Goal: Task Accomplishment & Management: Use online tool/utility

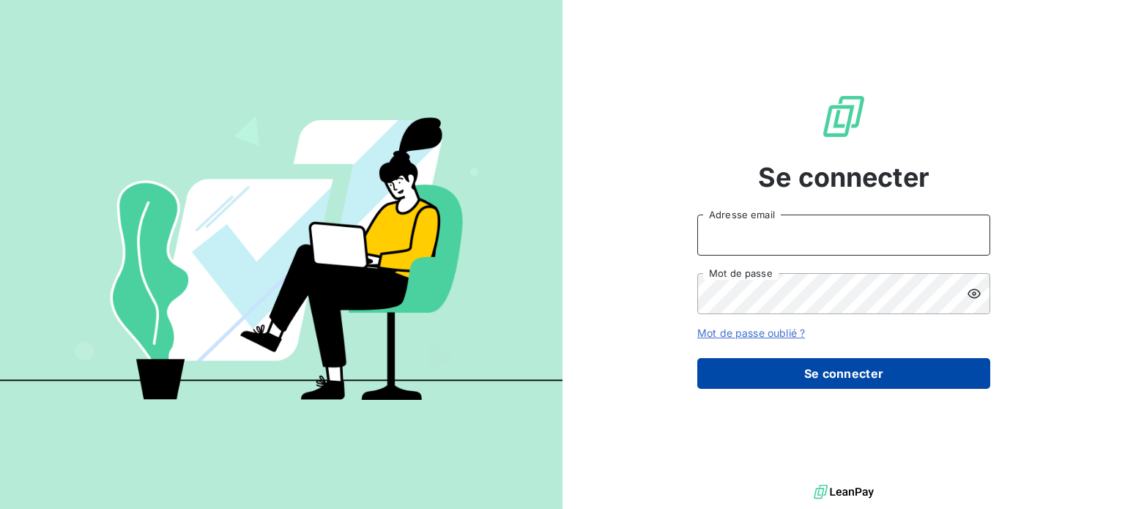
type input "[PERSON_NAME][EMAIL_ADDRESS][DOMAIN_NAME]"
click at [825, 361] on button "Se connecter" at bounding box center [843, 373] width 293 height 31
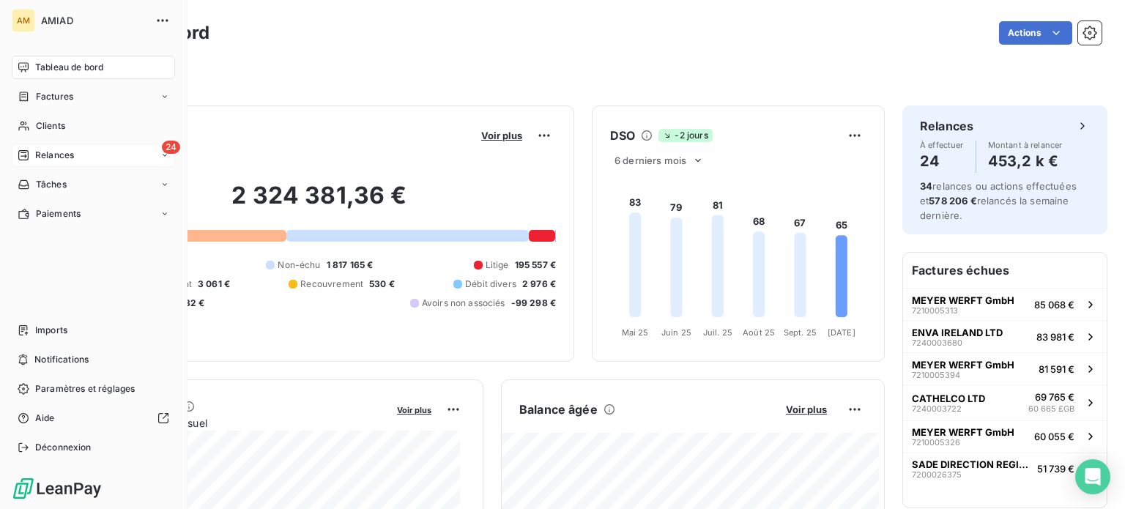
click at [59, 157] on span "Relances" at bounding box center [54, 155] width 39 height 13
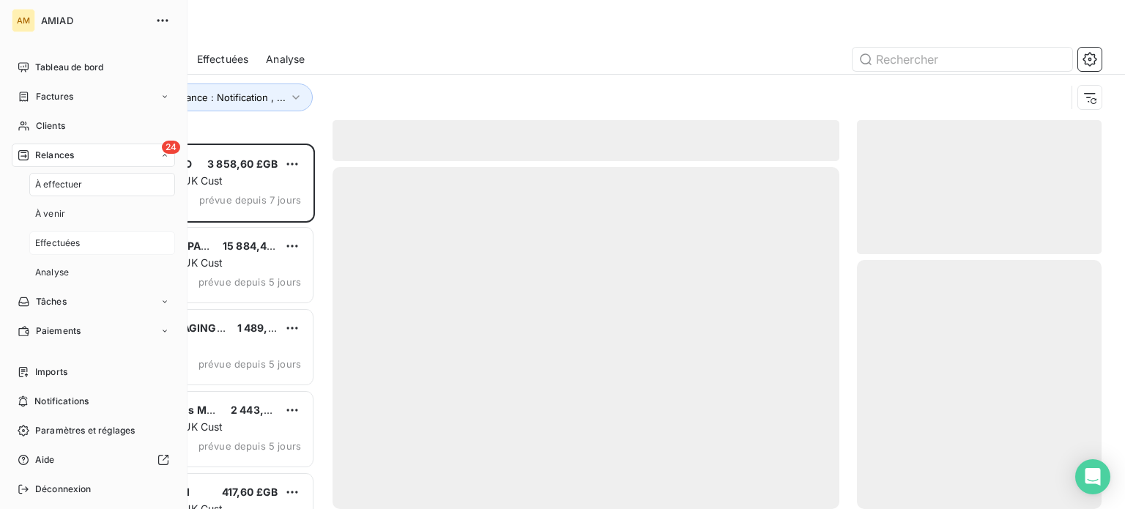
scroll to position [354, 233]
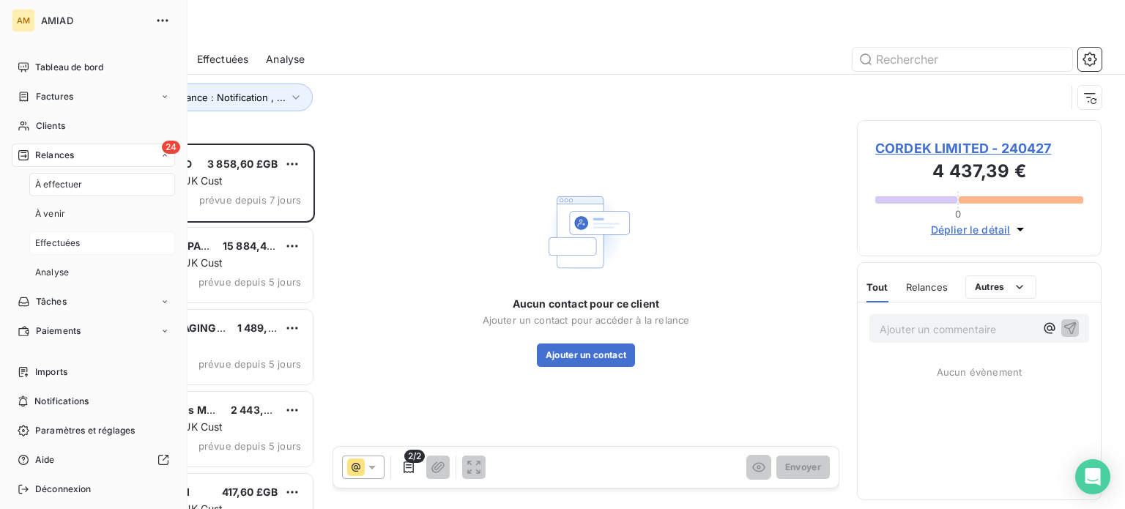
click at [72, 241] on span "Effectuées" at bounding box center [57, 242] width 45 height 13
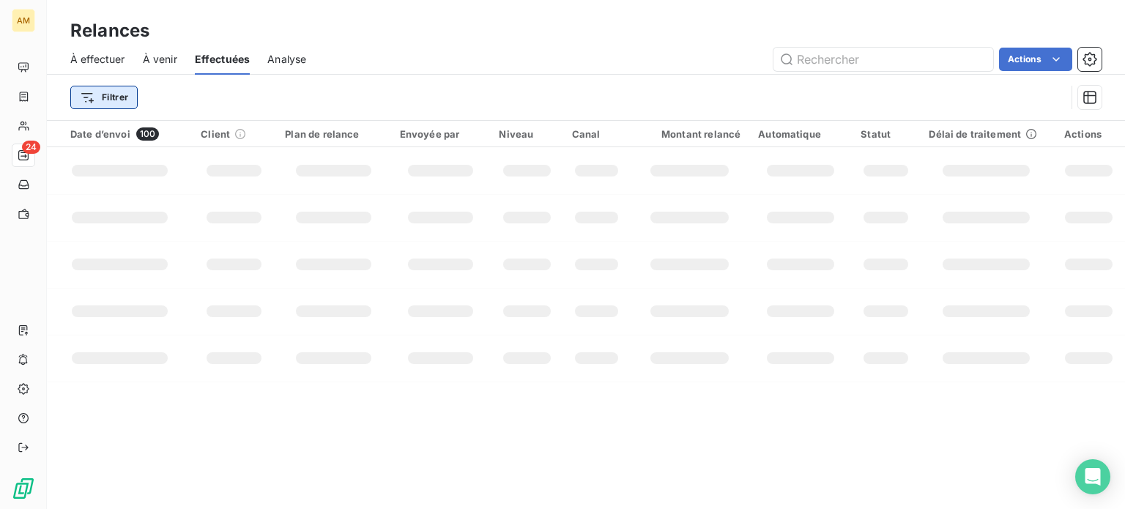
click at [111, 98] on html "AM 24 Relances À effectuer À venir Effectuées Analyse Actions Filtrer Date d’en…" at bounding box center [562, 254] width 1125 height 509
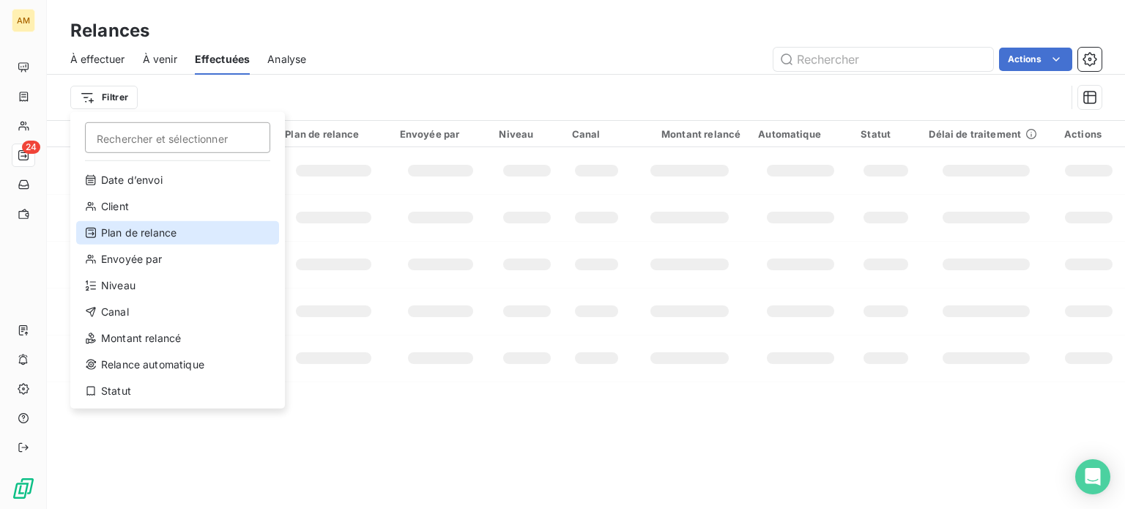
click at [140, 231] on div "Plan de relance" at bounding box center [177, 232] width 203 height 23
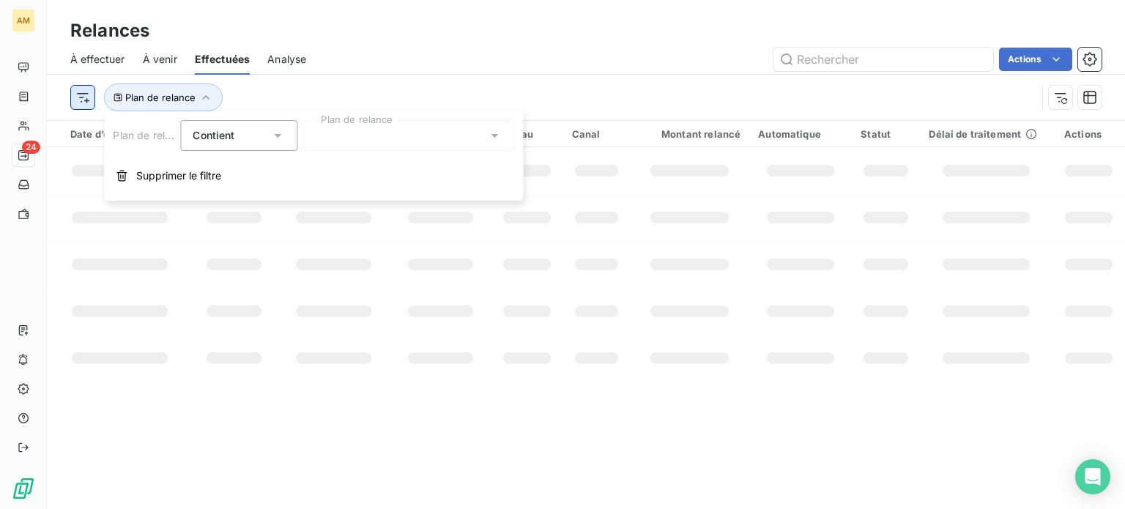
click at [76, 93] on html "AM 24 Relances À effectuer À venir Effectuées Analyse Actions Plan de relance D…" at bounding box center [562, 254] width 1125 height 509
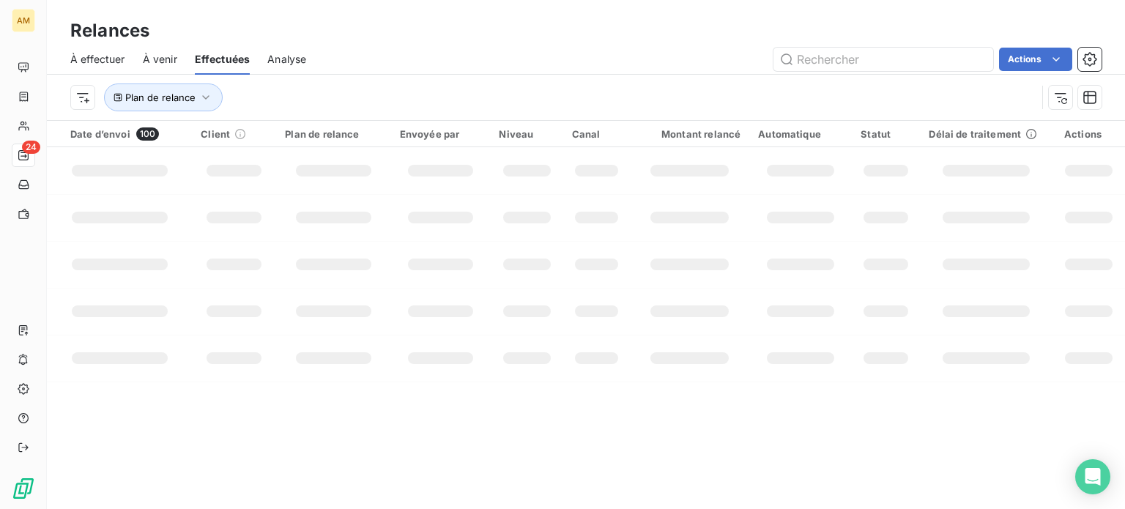
click at [193, 89] on html "AM 24 Relances À effectuer À venir Effectuées Analyse Actions Plan de relance D…" at bounding box center [562, 254] width 1125 height 509
click at [193, 93] on span "Plan de relance" at bounding box center [160, 98] width 70 height 12
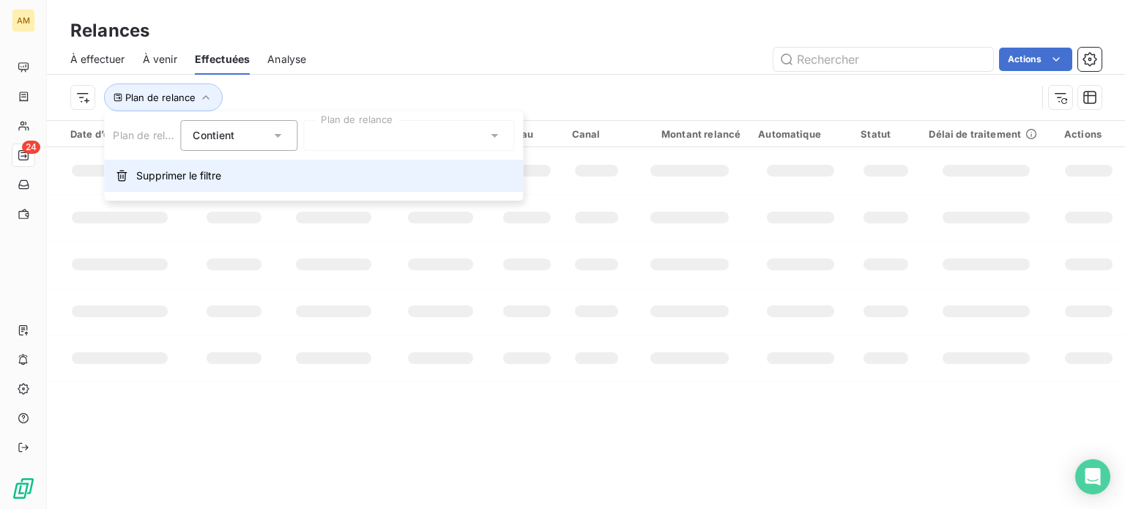
click at [178, 171] on span "Supprimer le filtre" at bounding box center [178, 175] width 85 height 15
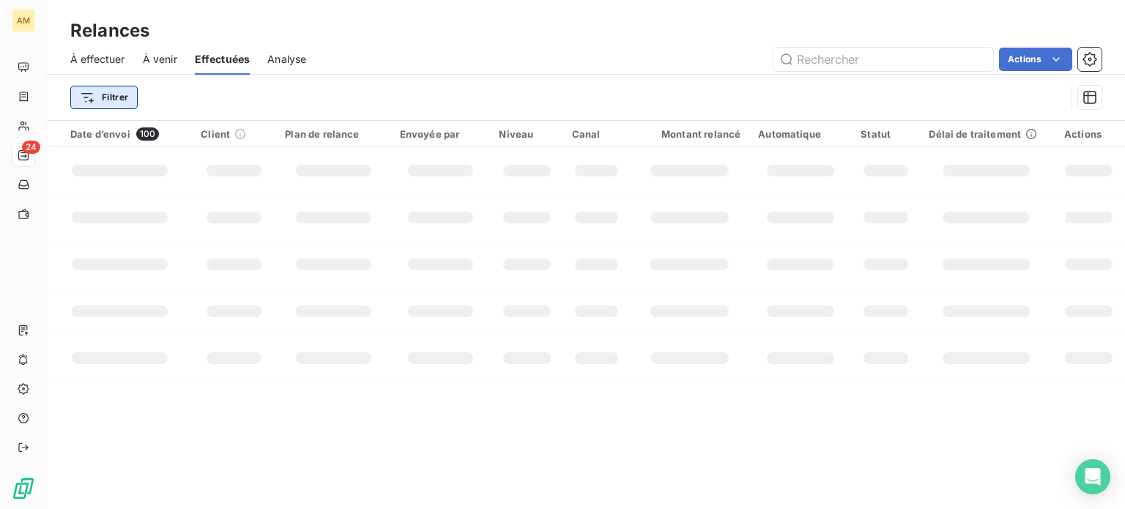
click at [100, 99] on html "AM 24 Relances À effectuer À venir Effectuées Analyse Actions Filtrer Date d’en…" at bounding box center [562, 254] width 1125 height 509
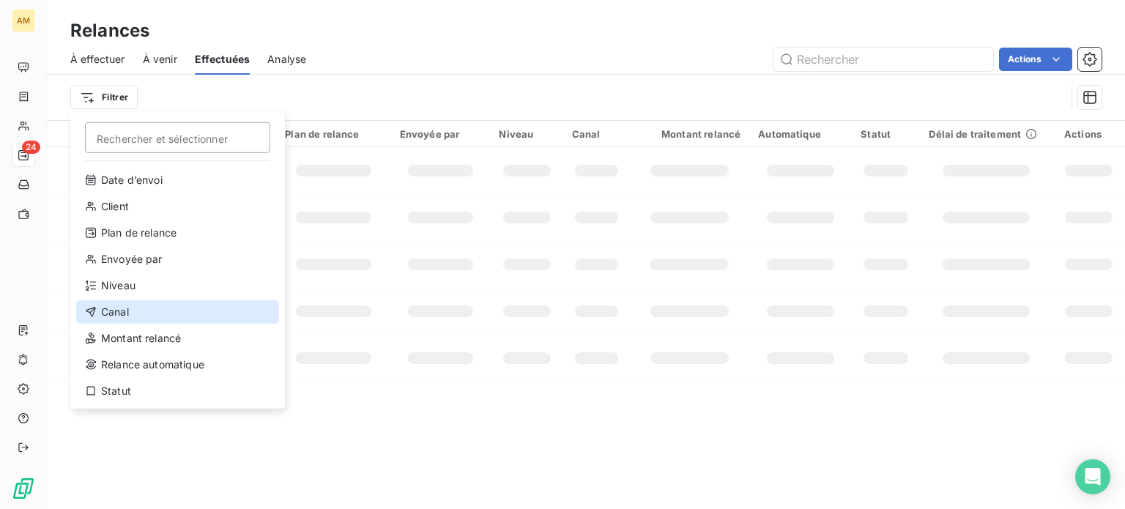
click at [138, 314] on div "Canal" at bounding box center [177, 311] width 203 height 23
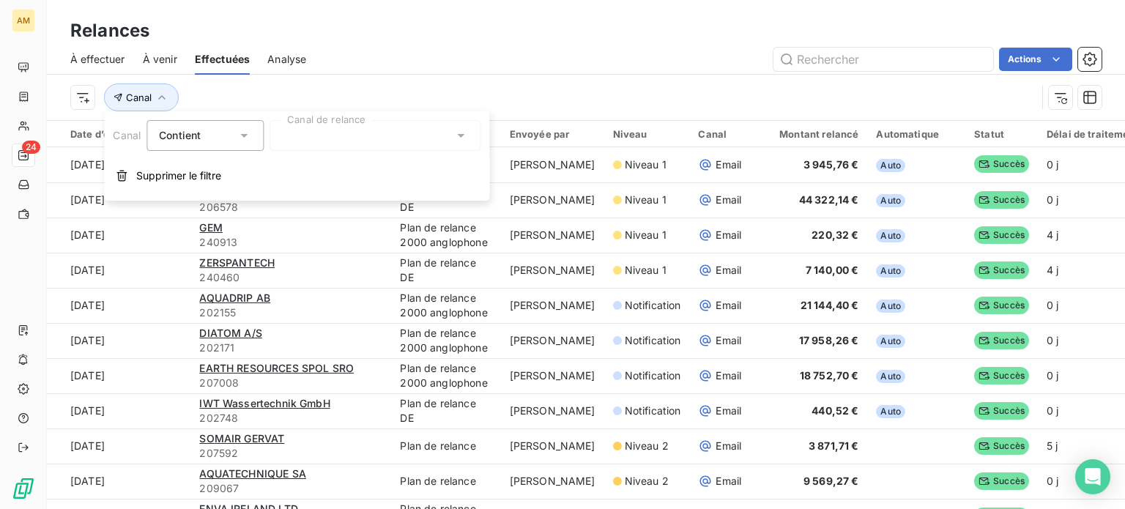
click at [327, 137] on div at bounding box center [374, 135] width 211 height 31
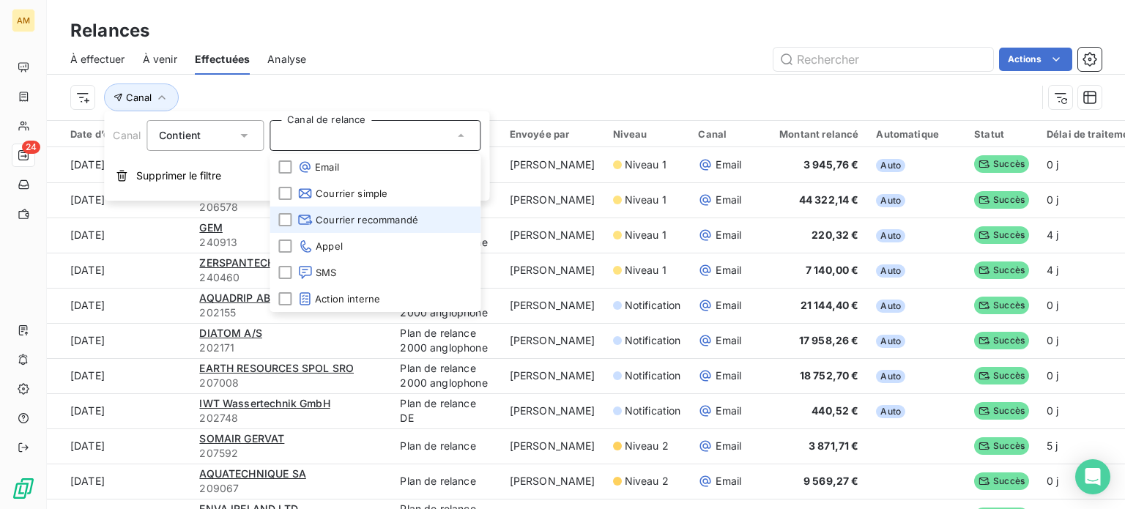
click at [300, 219] on icon at bounding box center [304, 219] width 15 height 15
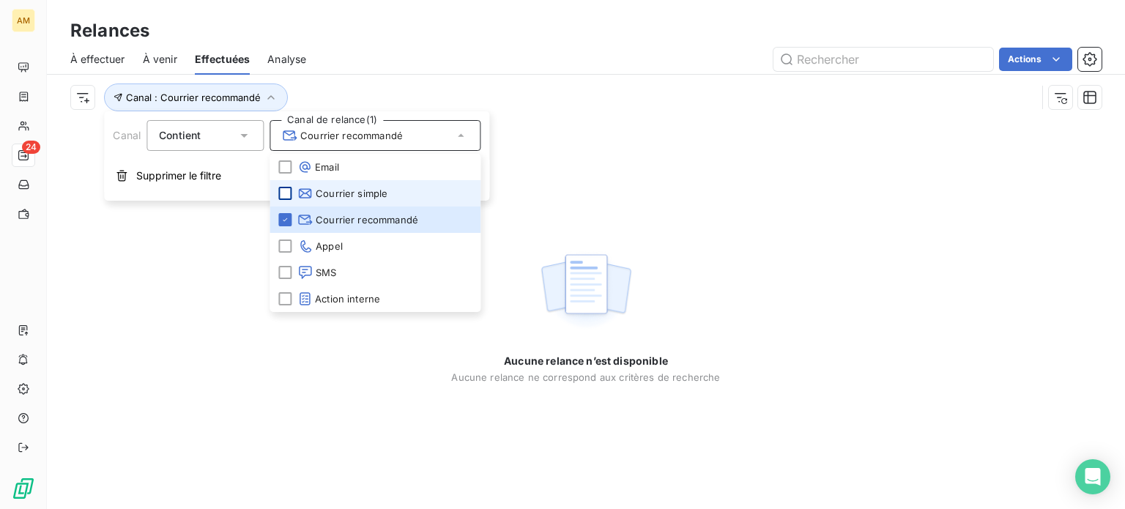
click at [285, 189] on div at bounding box center [284, 193] width 13 height 13
click at [603, 82] on div "Canal : Courrier recommandé , ..." at bounding box center [585, 97] width 1031 height 45
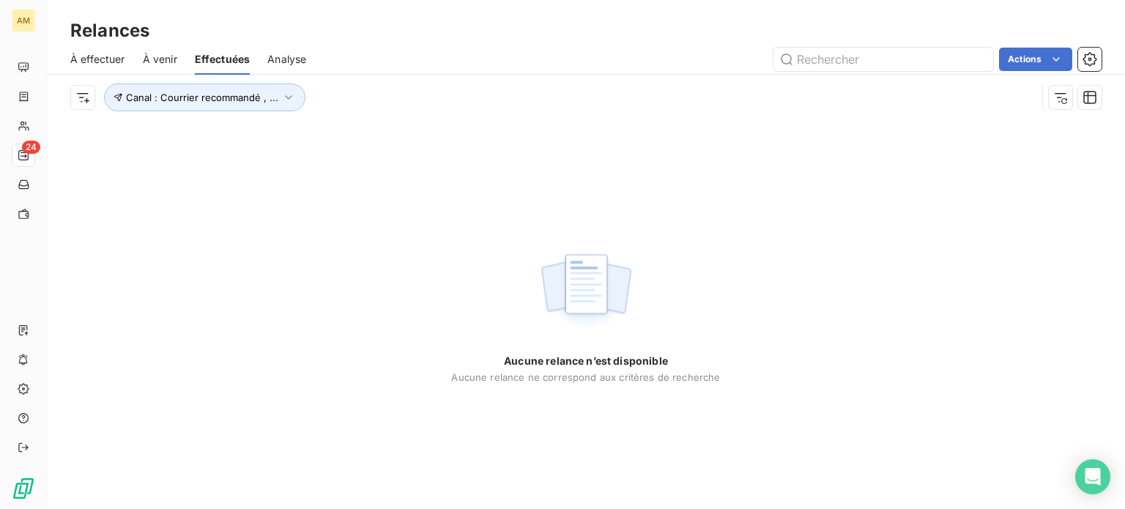
click at [172, 159] on div "Aucune relance n’est disponible Aucune relance ne correspond aux critères de re…" at bounding box center [586, 314] width 1078 height 389
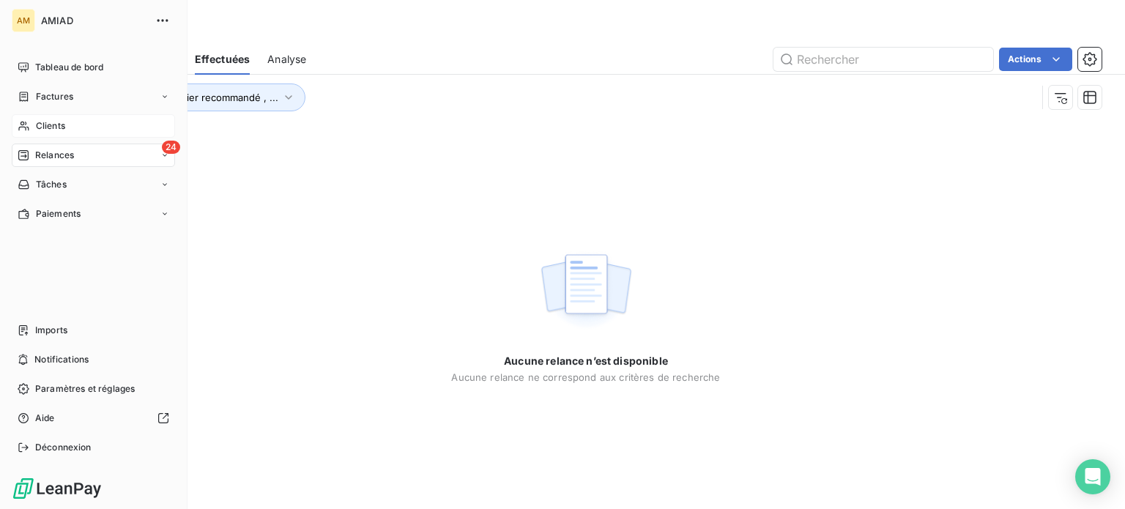
click at [36, 119] on span "Clients" at bounding box center [50, 125] width 29 height 13
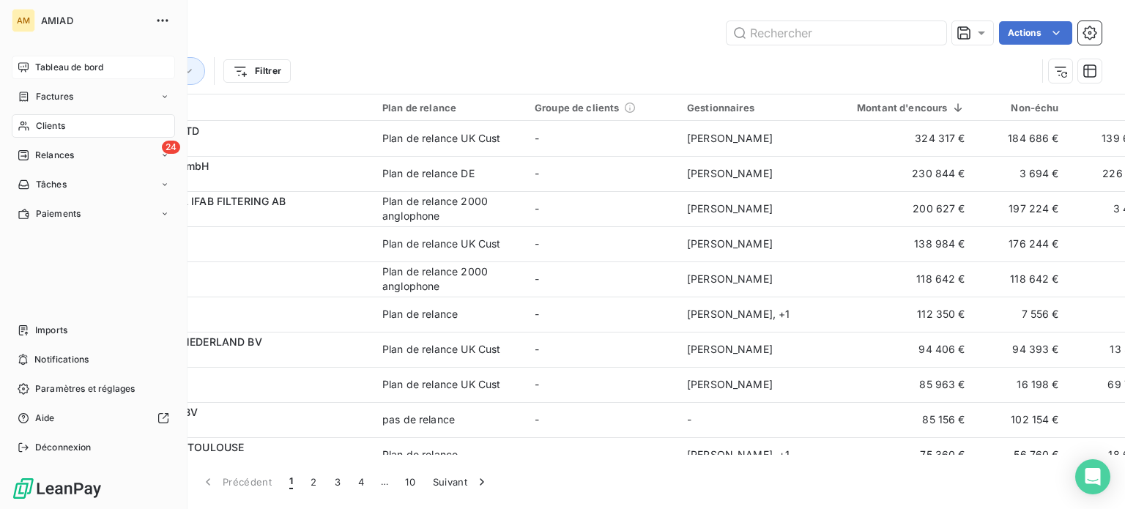
click at [34, 63] on div "Tableau de bord" at bounding box center [93, 67] width 163 height 23
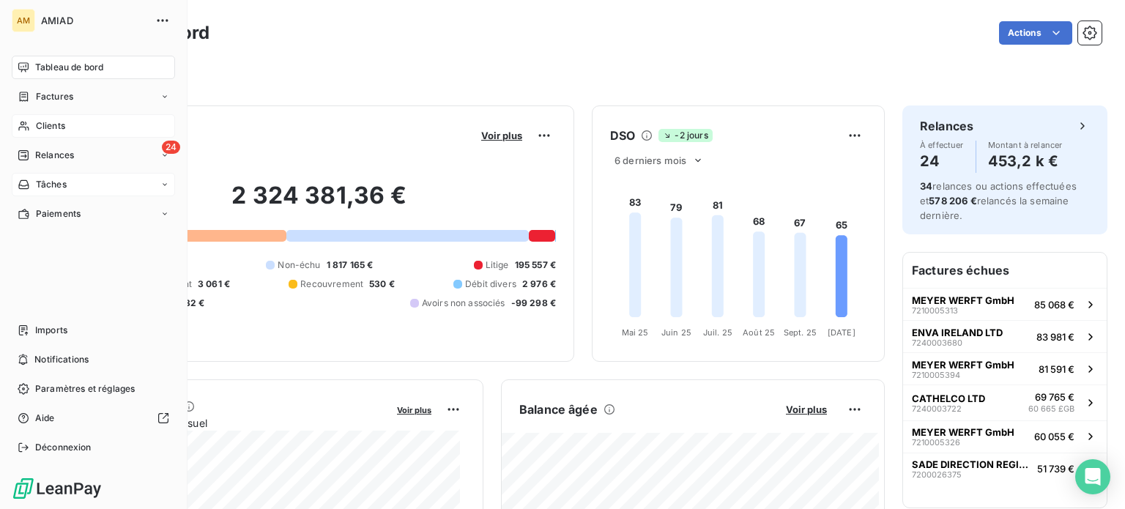
click at [28, 187] on icon at bounding box center [23, 184] width 10 height 9
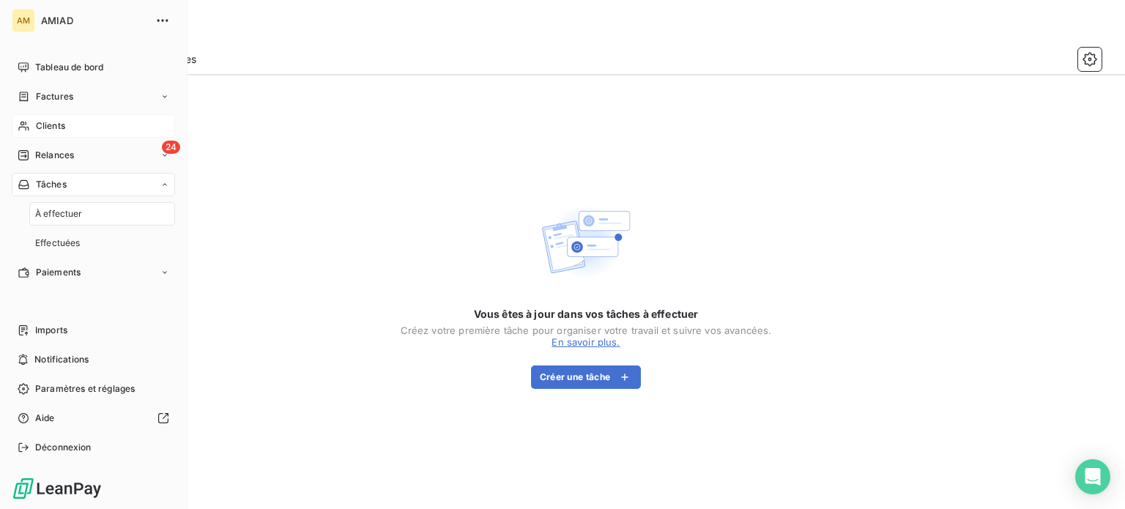
click at [97, 215] on div "À effectuer" at bounding box center [102, 213] width 146 height 23
click at [81, 242] on div "Effectuées" at bounding box center [102, 242] width 146 height 23
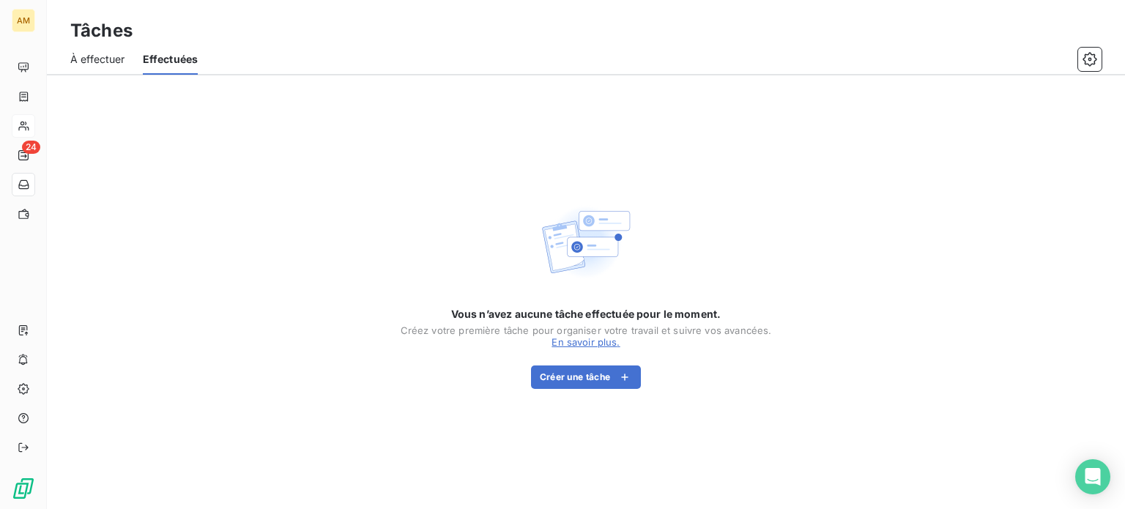
click at [110, 61] on span "À effectuer" at bounding box center [97, 59] width 55 height 15
click at [170, 53] on span "Effectuées" at bounding box center [171, 59] width 52 height 15
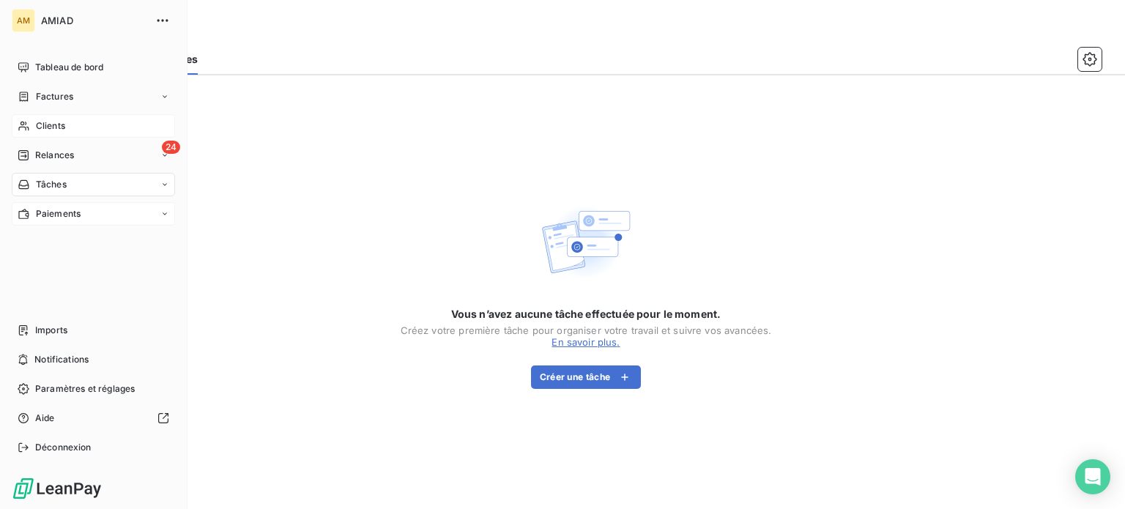
click at [38, 219] on span "Paiements" at bounding box center [58, 213] width 45 height 13
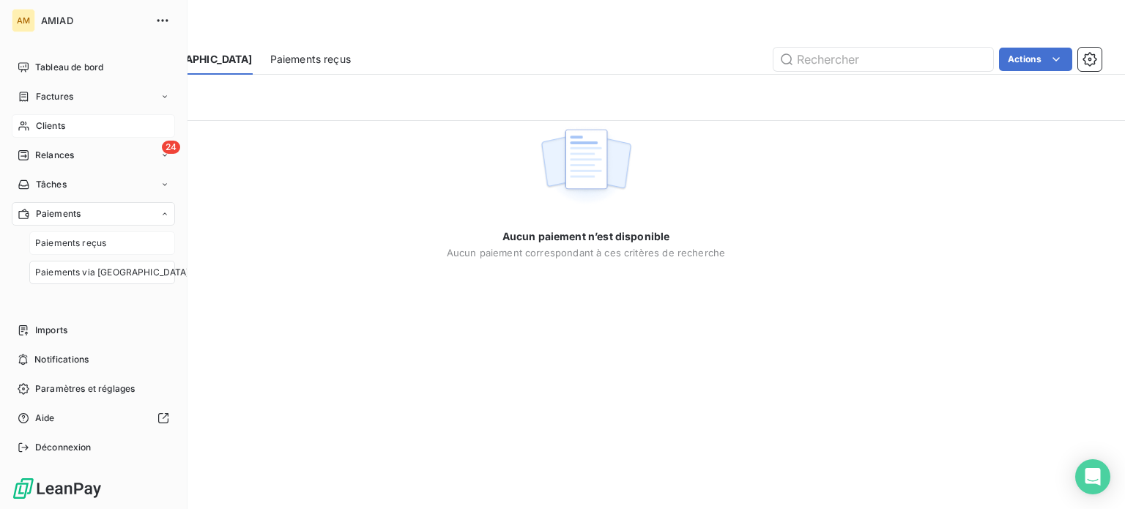
click at [115, 244] on div "Paiements reçus" at bounding box center [102, 242] width 146 height 23
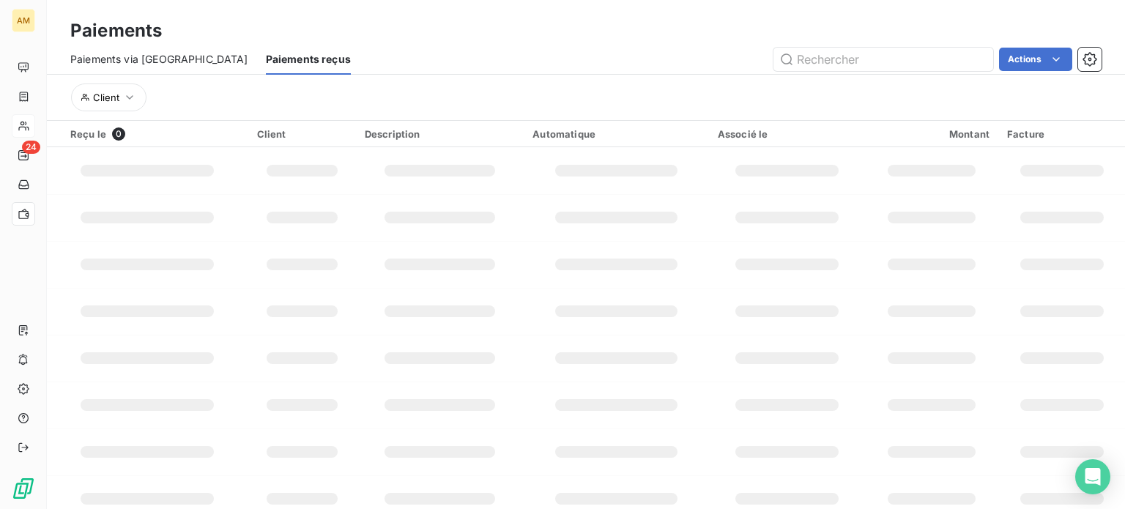
click at [473, 42] on div "Paiements" at bounding box center [586, 31] width 1078 height 26
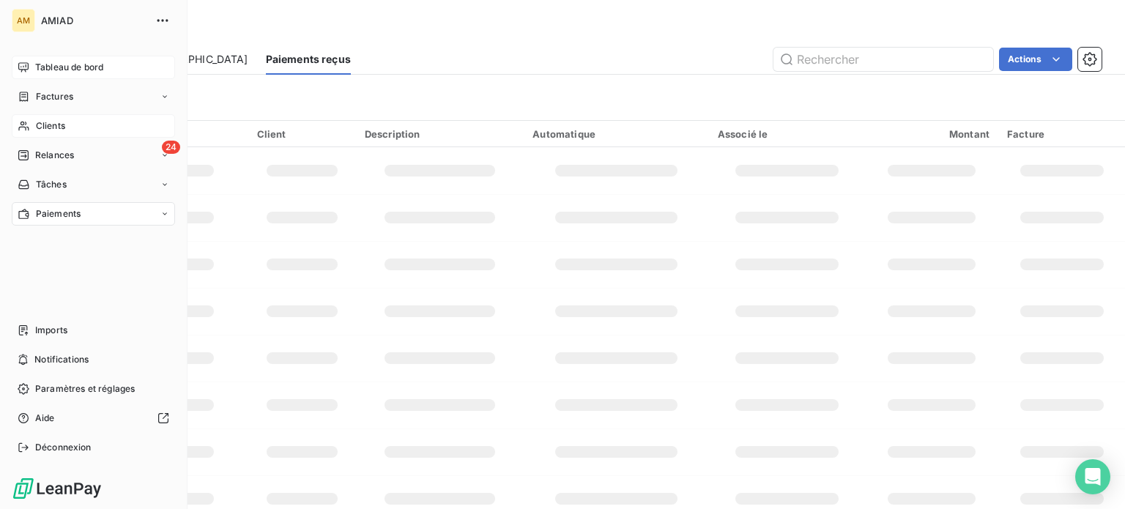
click at [67, 64] on span "Tableau de bord" at bounding box center [69, 67] width 68 height 13
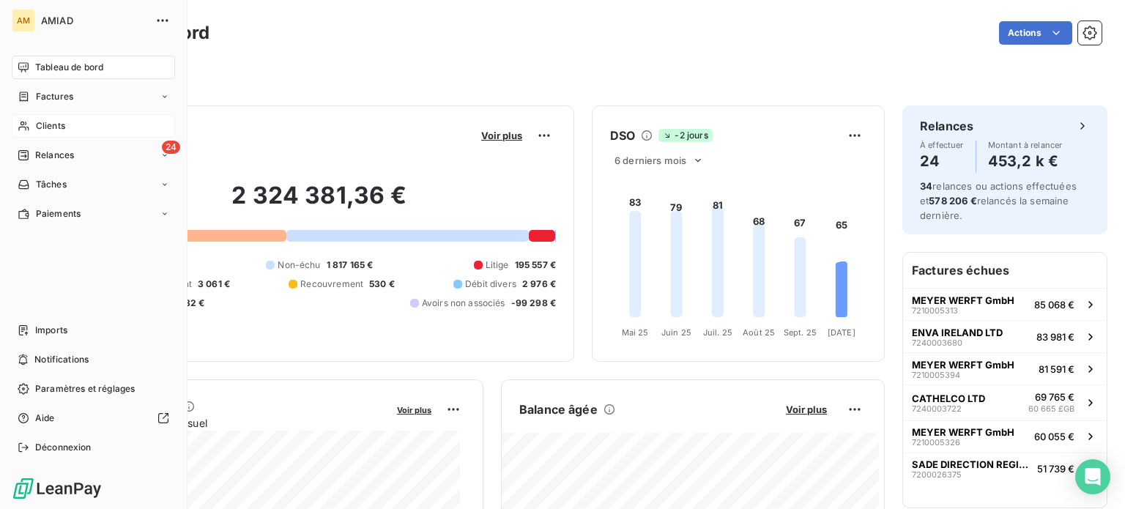
click at [41, 17] on span "AMIAD" at bounding box center [93, 21] width 105 height 12
click at [171, 21] on button "button" at bounding box center [162, 20] width 23 height 23
click at [163, 17] on icon "button" at bounding box center [162, 20] width 15 height 15
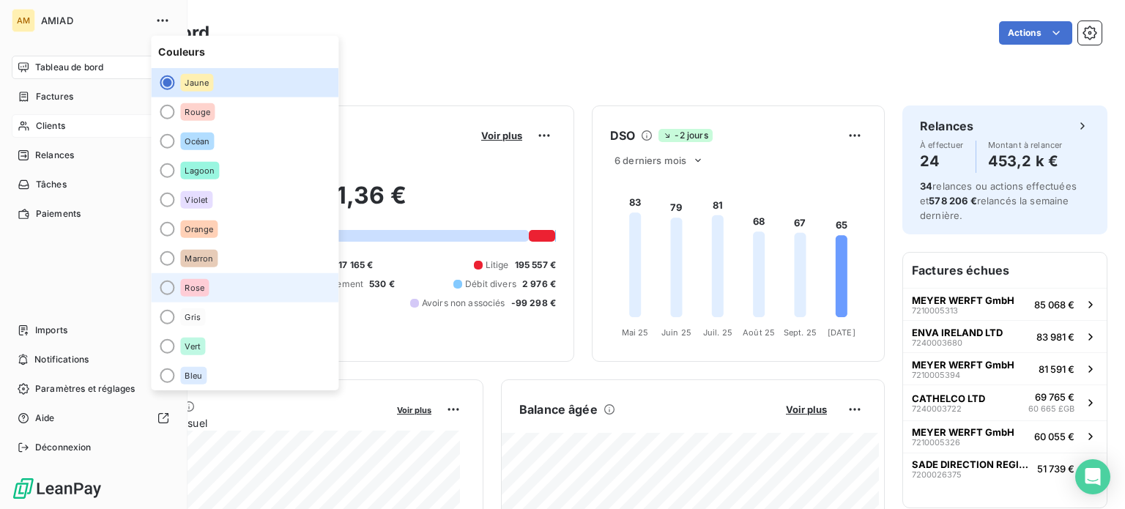
click at [192, 286] on span "Rose" at bounding box center [194, 287] width 20 height 9
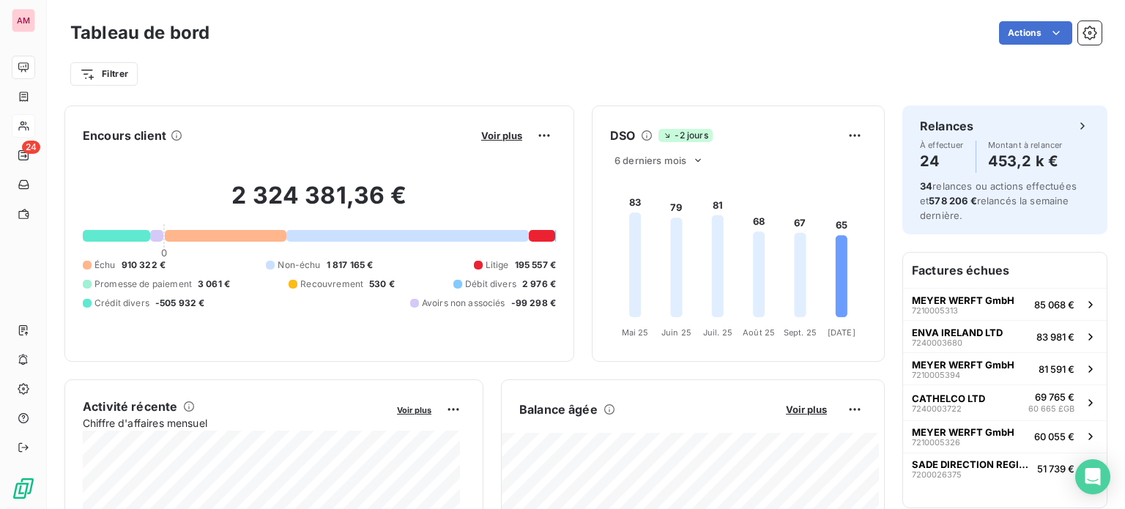
click at [451, 4] on div "Tableau de bord Actions Filtrer" at bounding box center [586, 48] width 1078 height 97
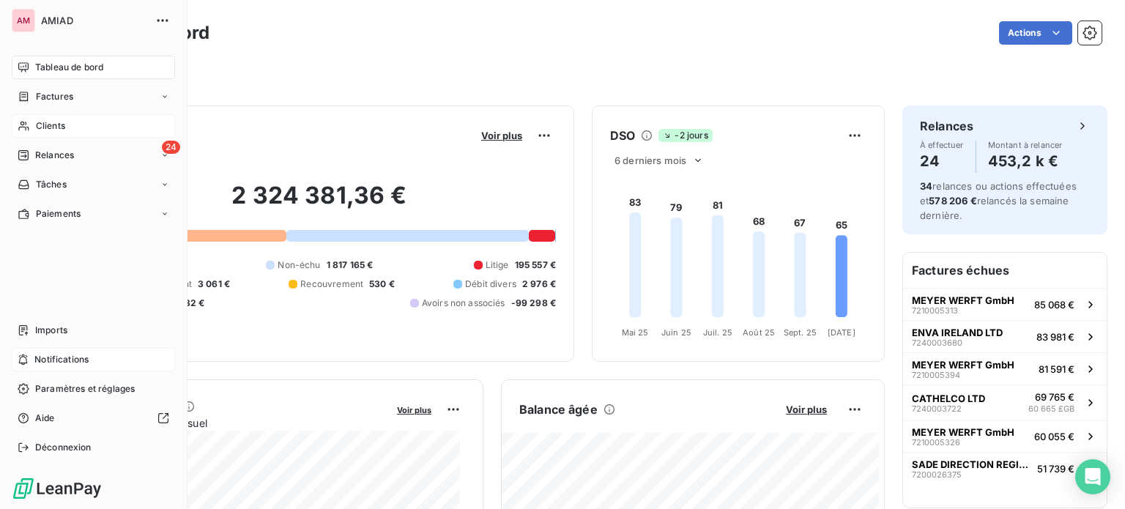
click at [62, 359] on span "Notifications" at bounding box center [61, 359] width 54 height 13
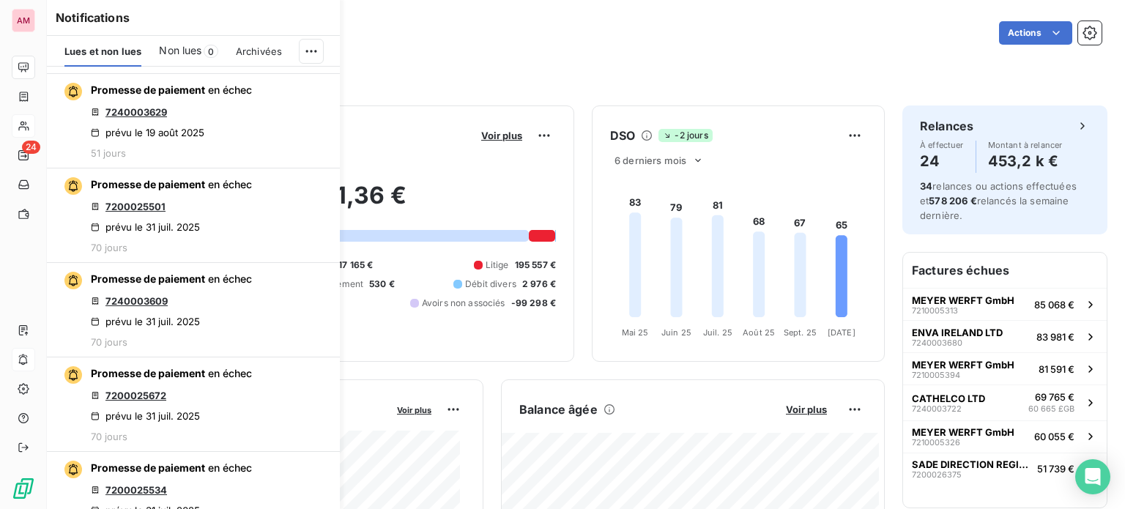
scroll to position [1977, 0]
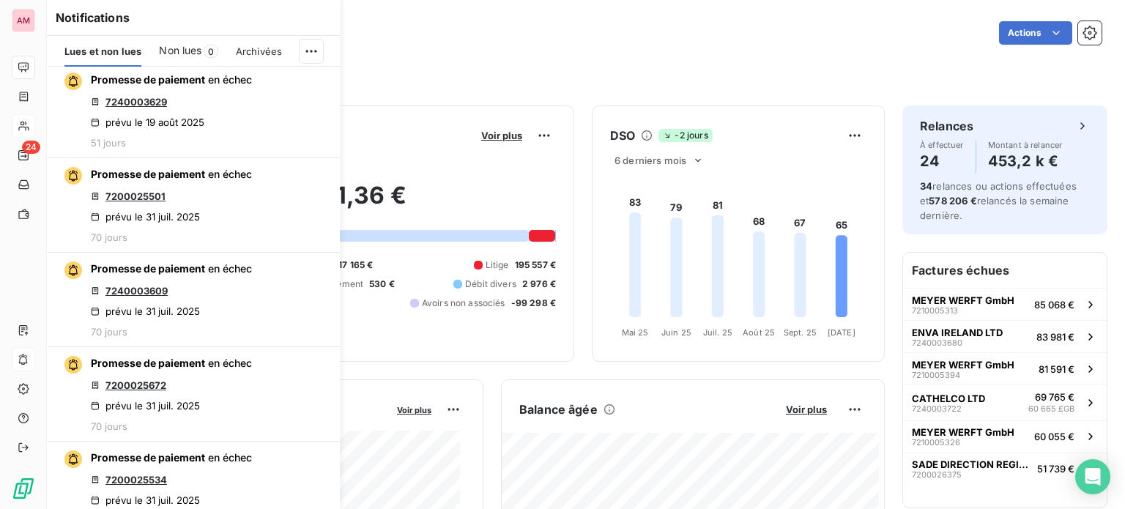
click at [605, 31] on div "Actions" at bounding box center [664, 32] width 874 height 23
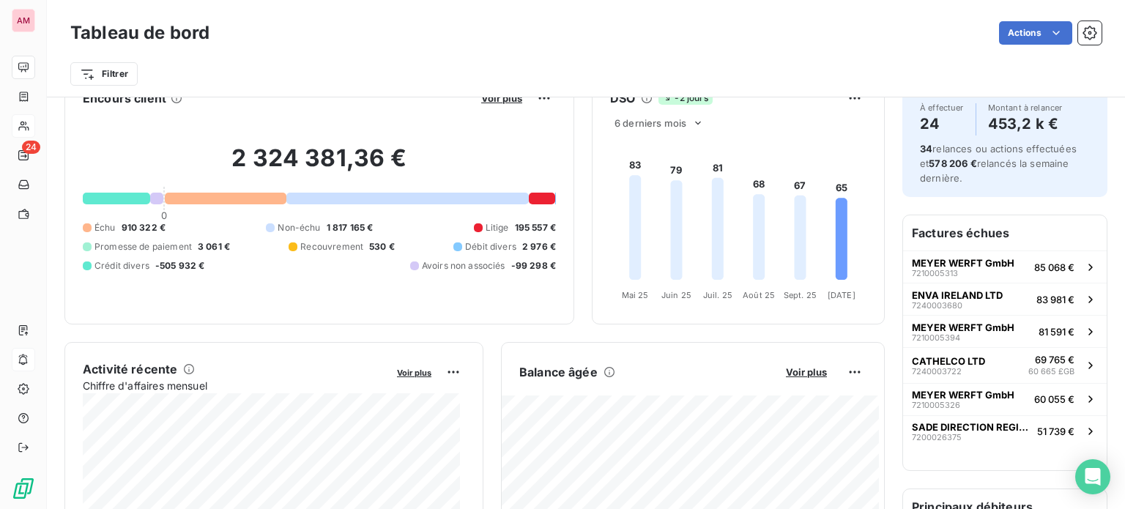
scroll to position [73, 0]
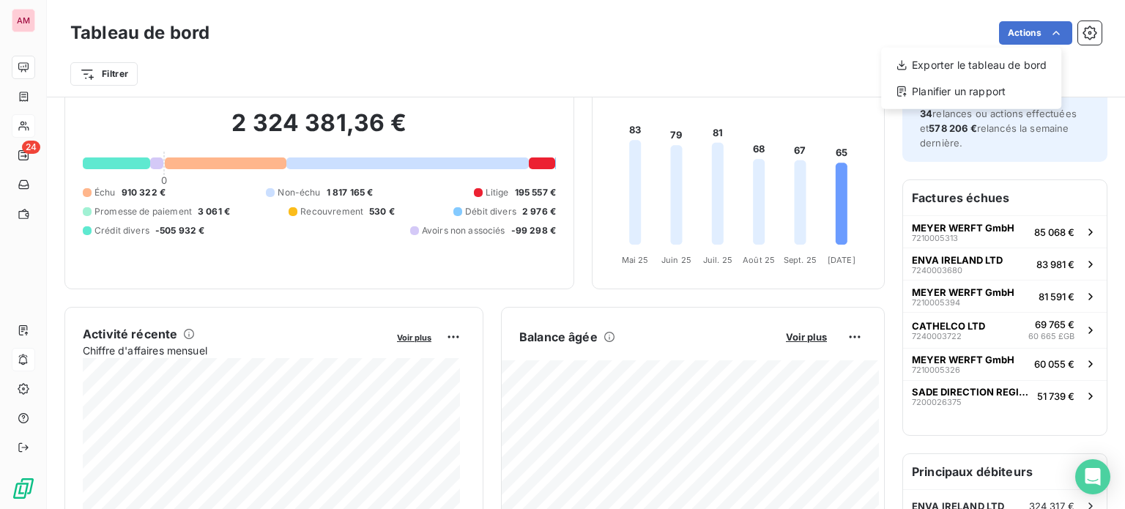
click at [1087, 32] on html "AM 24 Tableau de bord Actions Exporter le tableau de bord Planifier un rapport …" at bounding box center [562, 254] width 1125 height 509
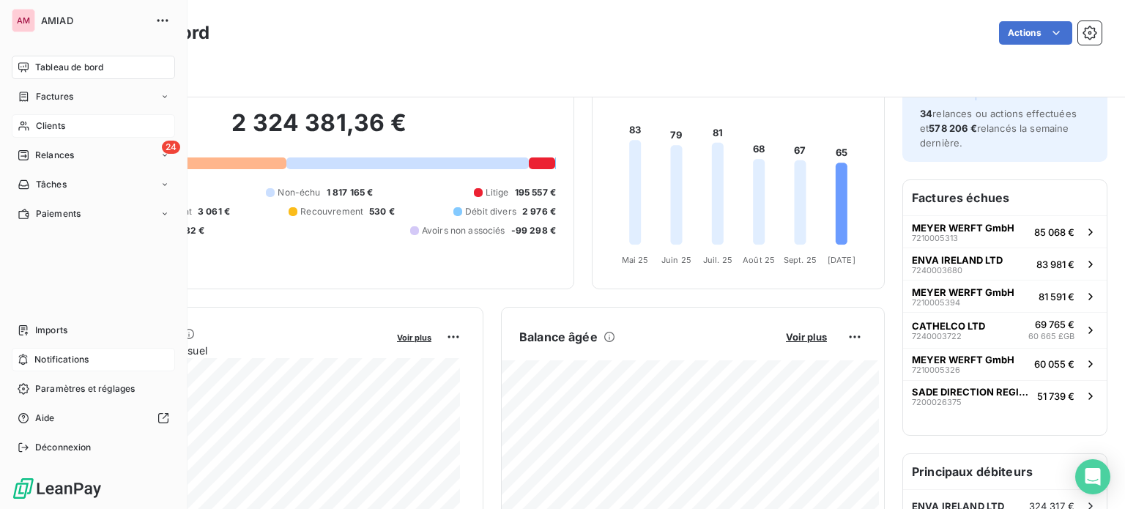
click at [42, 132] on span "Clients" at bounding box center [50, 125] width 29 height 13
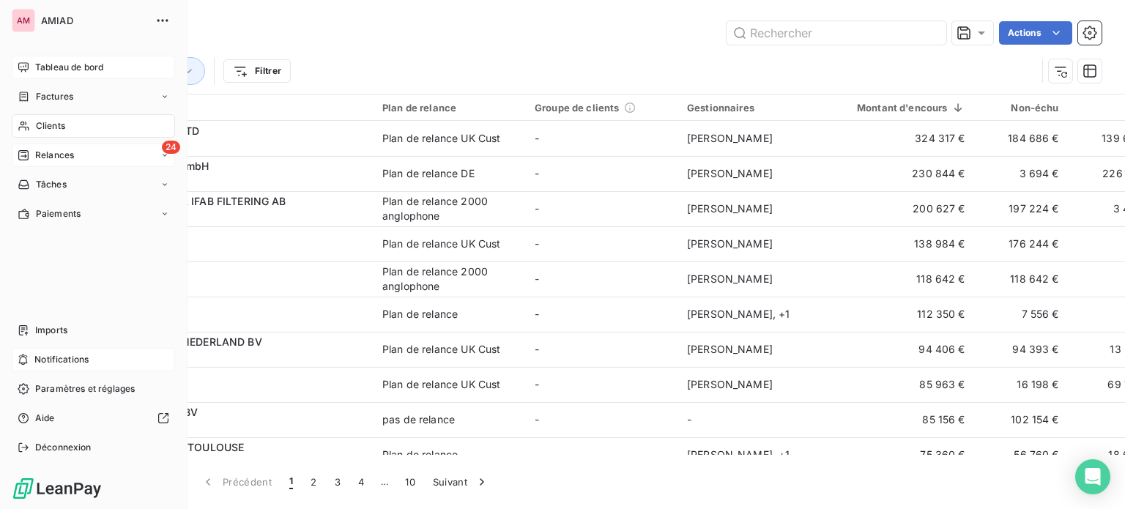
click at [35, 155] on span "Relances" at bounding box center [54, 155] width 39 height 13
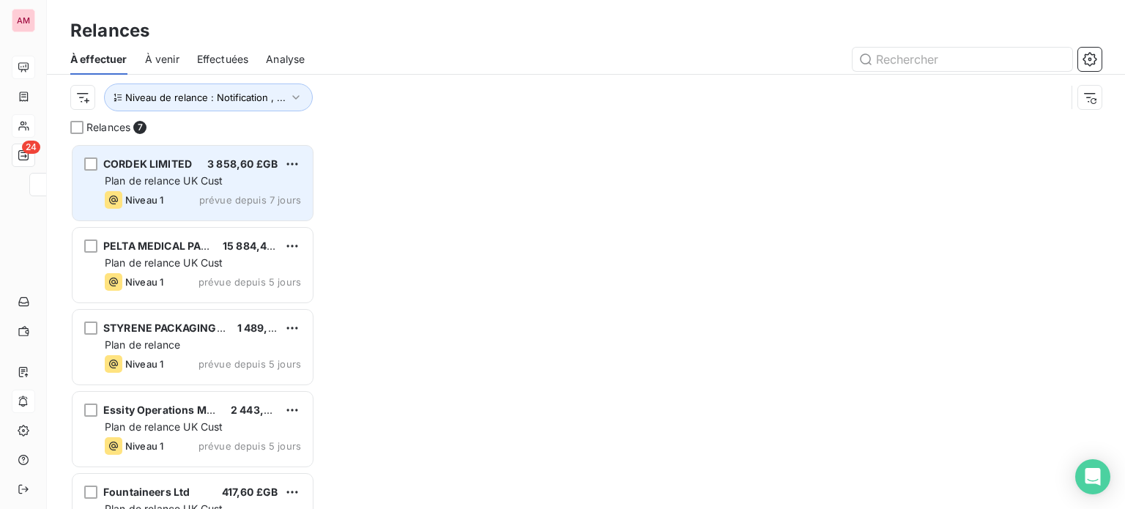
scroll to position [354, 233]
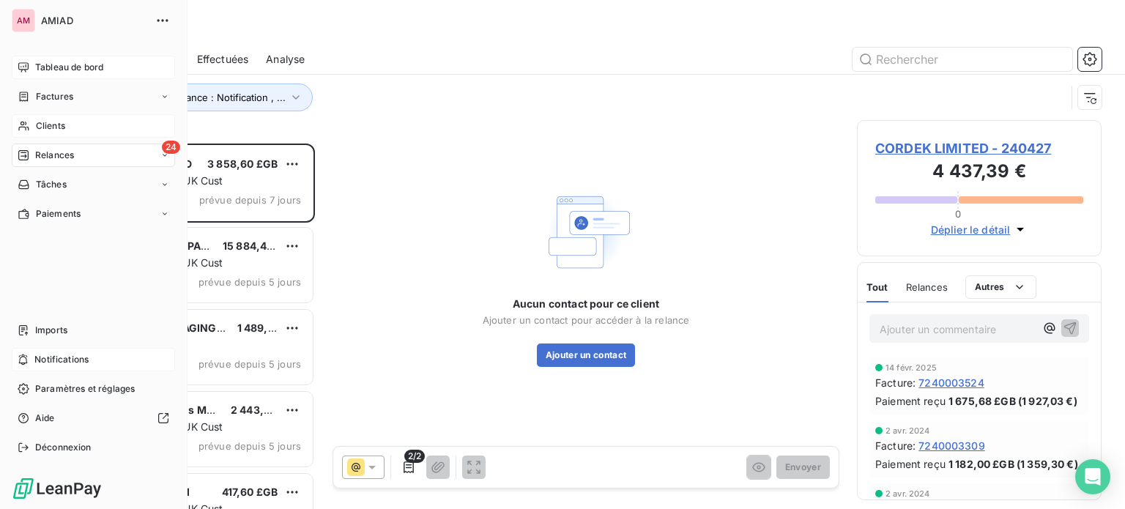
drag, startPoint x: 161, startPoint y: 153, endPoint x: 149, endPoint y: 171, distance: 21.7
click at [162, 153] on div "24" at bounding box center [171, 147] width 18 height 13
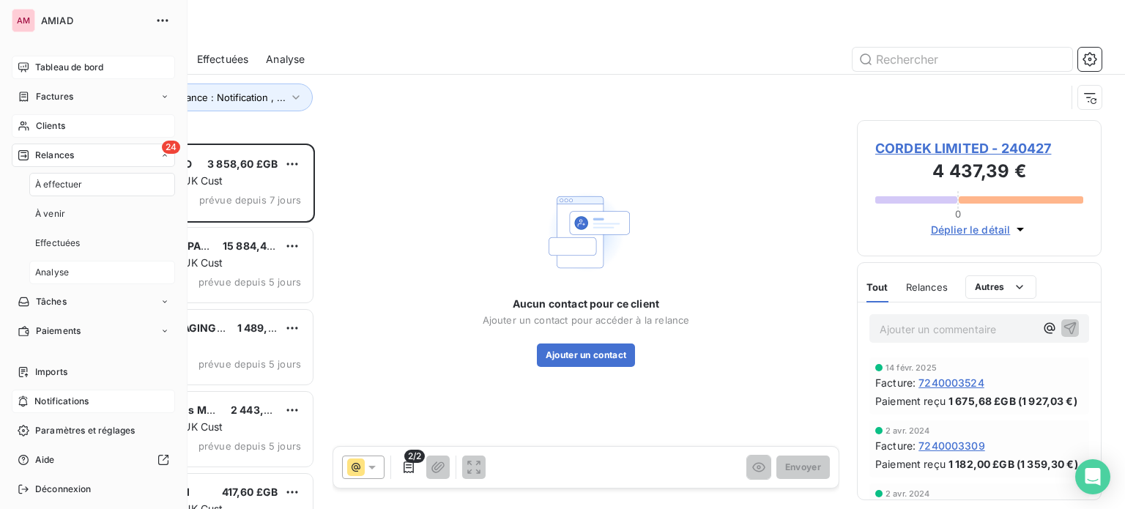
click at [75, 266] on div "Analyse" at bounding box center [102, 272] width 146 height 23
